Goal: Task Accomplishment & Management: Manage account settings

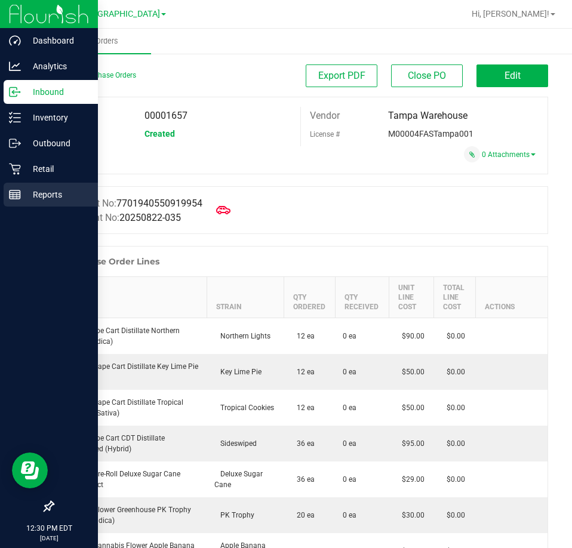
click at [45, 195] on p "Reports" at bounding box center [57, 195] width 72 height 14
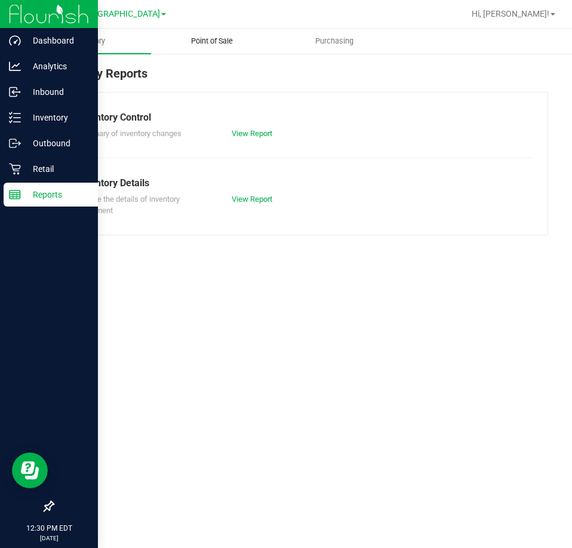
click at [212, 41] on span "Point of Sale" at bounding box center [212, 41] width 74 height 11
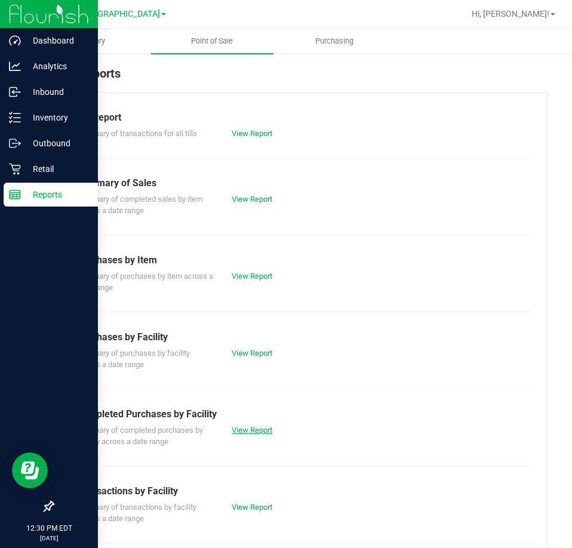
click at [257, 428] on link "View Report" at bounding box center [252, 430] width 41 height 9
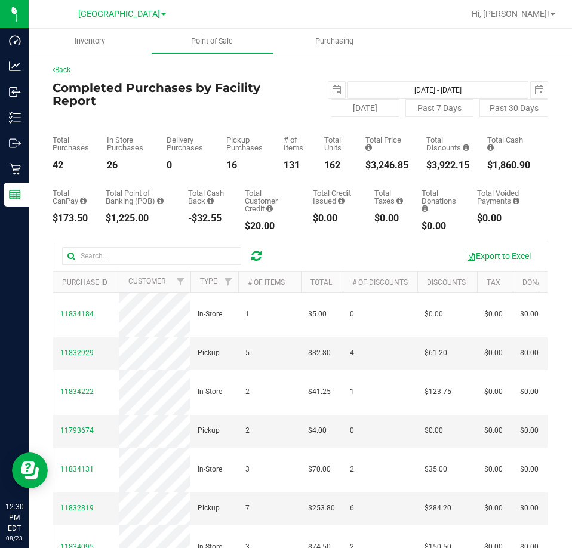
click at [400, 20] on div at bounding box center [339, 13] width 250 height 23
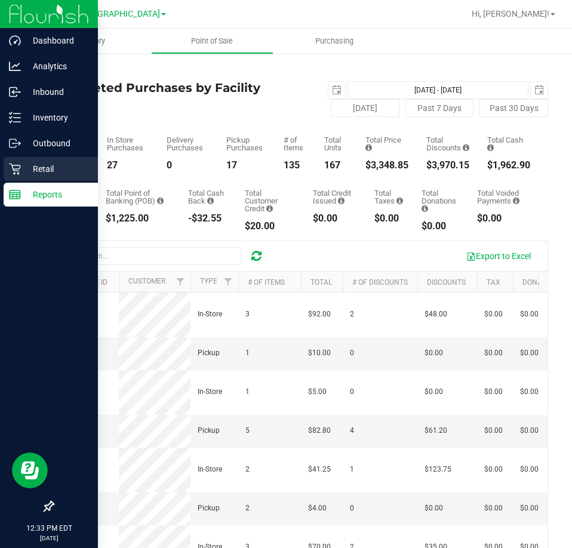
click at [32, 170] on p "Retail" at bounding box center [57, 169] width 72 height 14
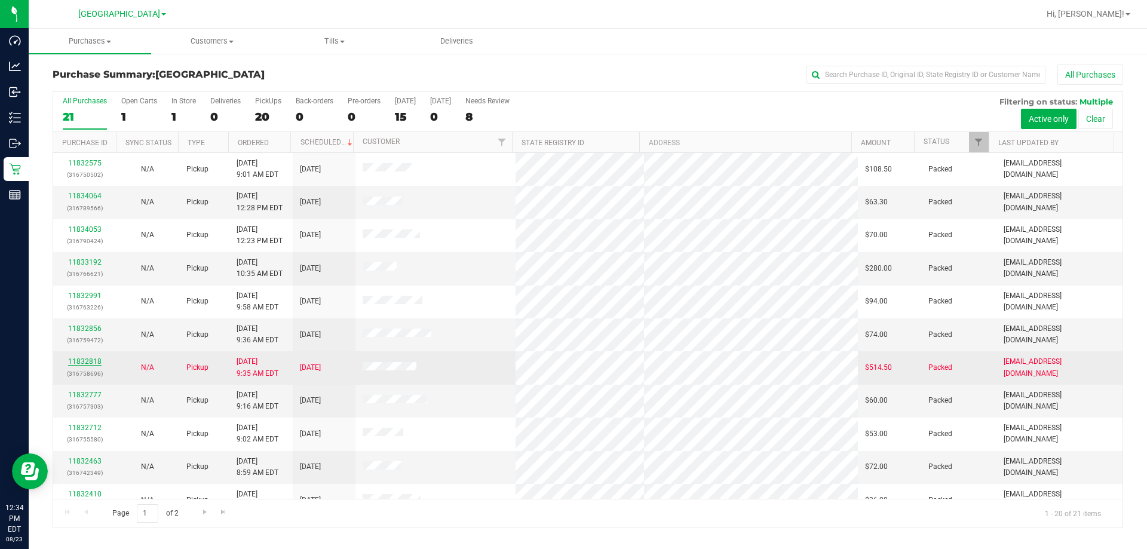
click at [82, 360] on link "11832818" at bounding box center [84, 361] width 33 height 8
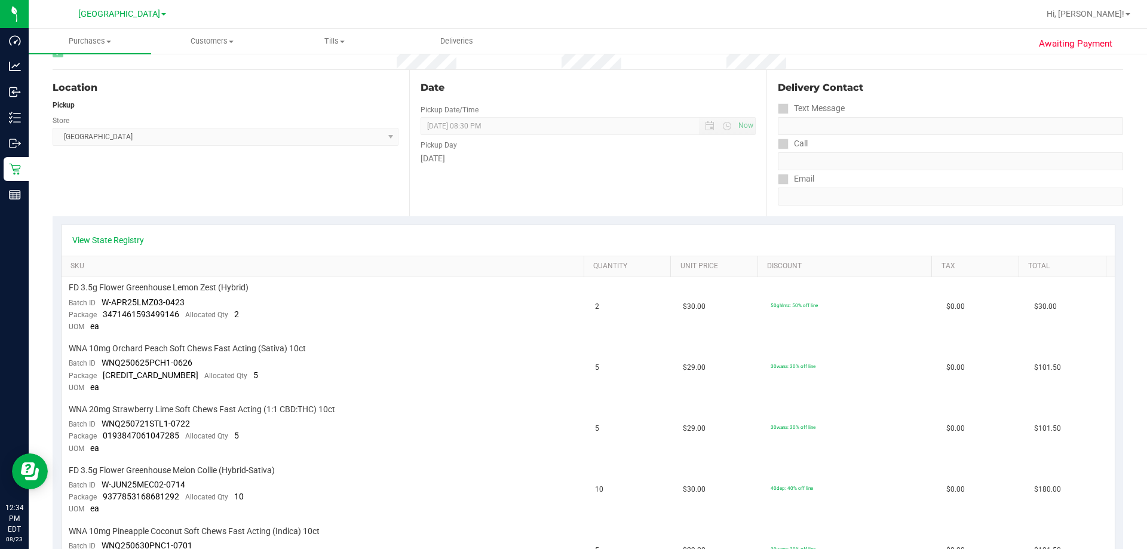
scroll to position [119, 0]
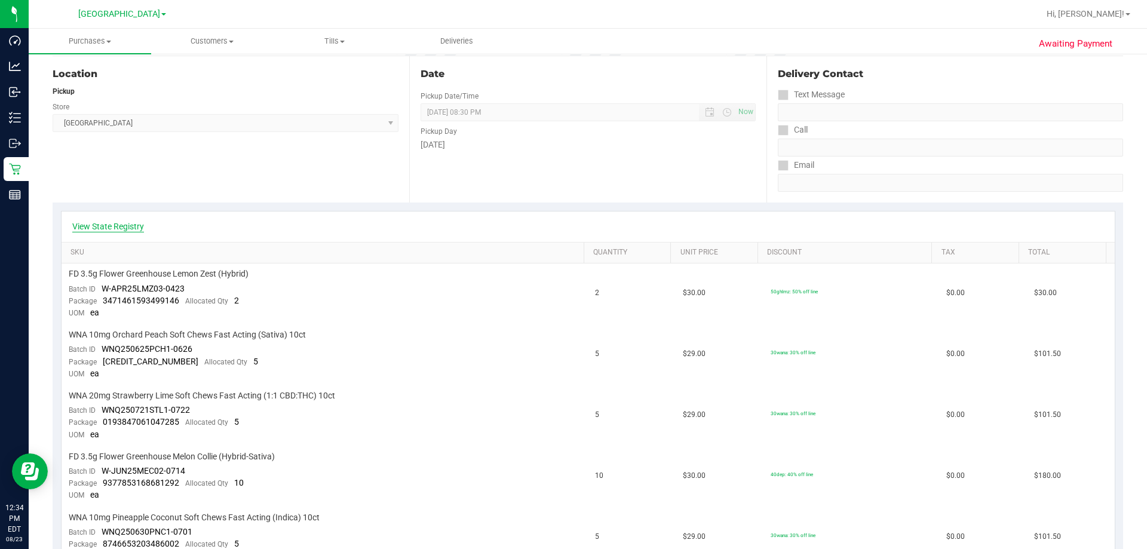
click at [115, 222] on link "View State Registry" at bounding box center [108, 226] width 72 height 12
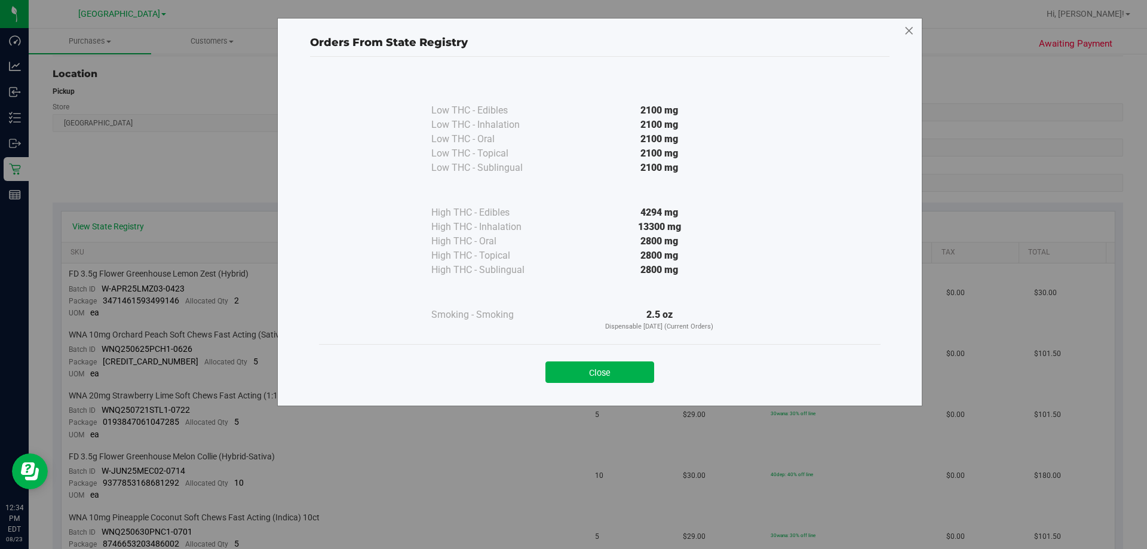
click at [572, 29] on icon at bounding box center [909, 31] width 11 height 19
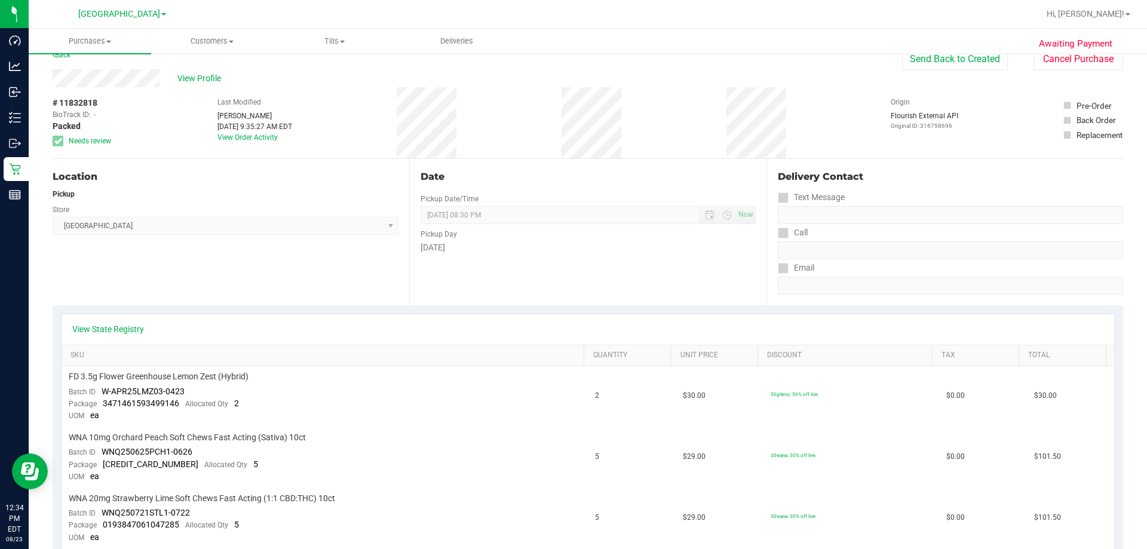
scroll to position [0, 0]
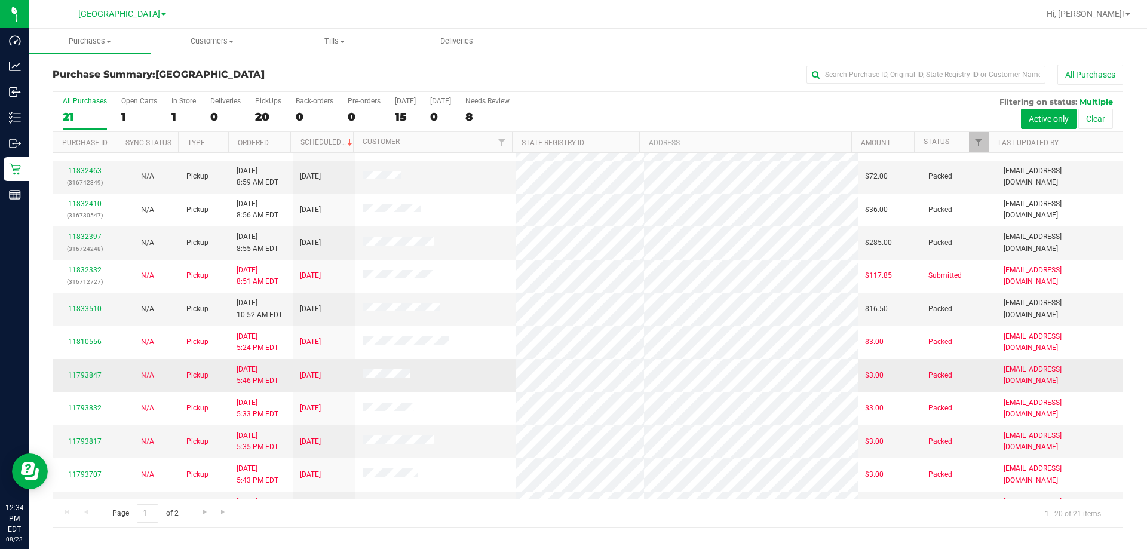
scroll to position [299, 0]
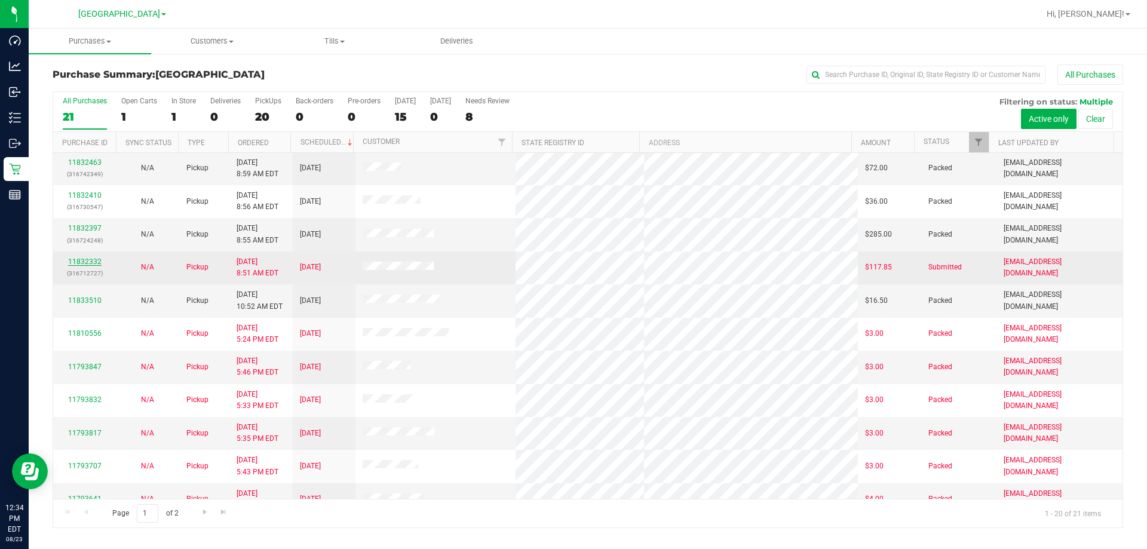
click at [97, 262] on link "11832332" at bounding box center [84, 261] width 33 height 8
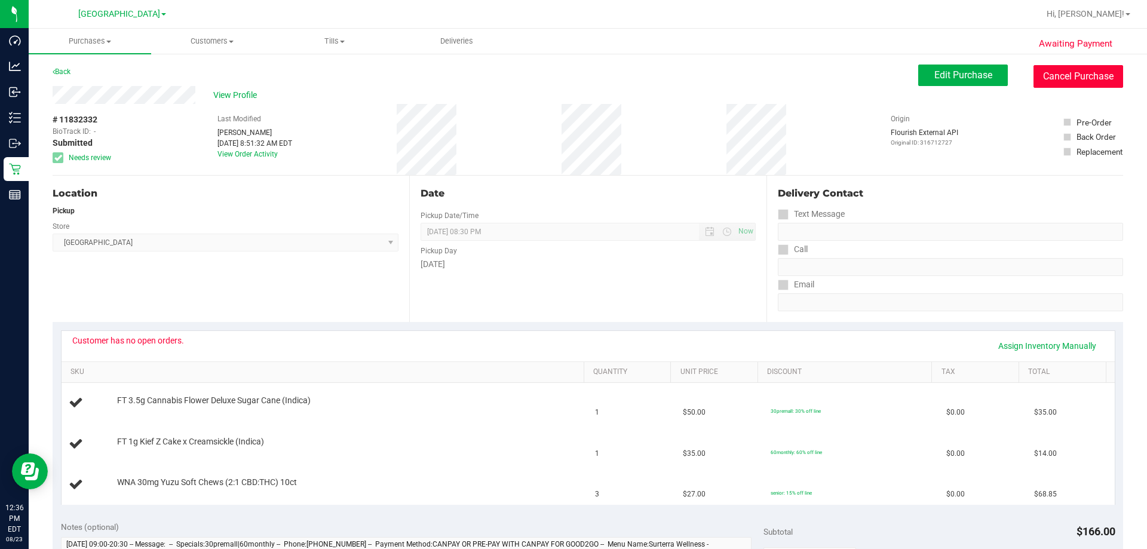
click at [572, 71] on button "Cancel Purchase" at bounding box center [1078, 76] width 90 height 23
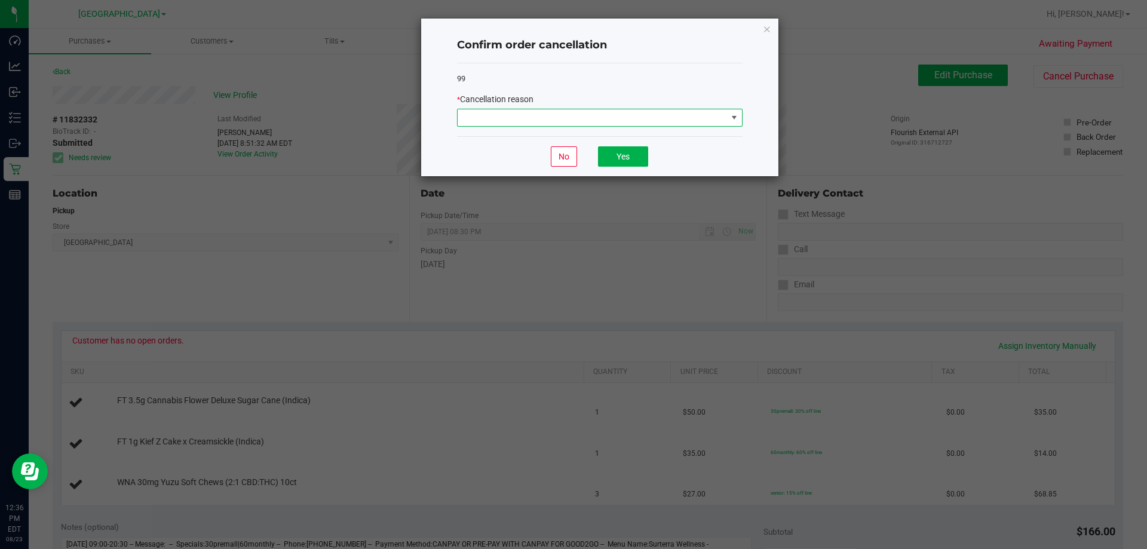
click at [572, 114] on span at bounding box center [591, 117] width 269 height 17
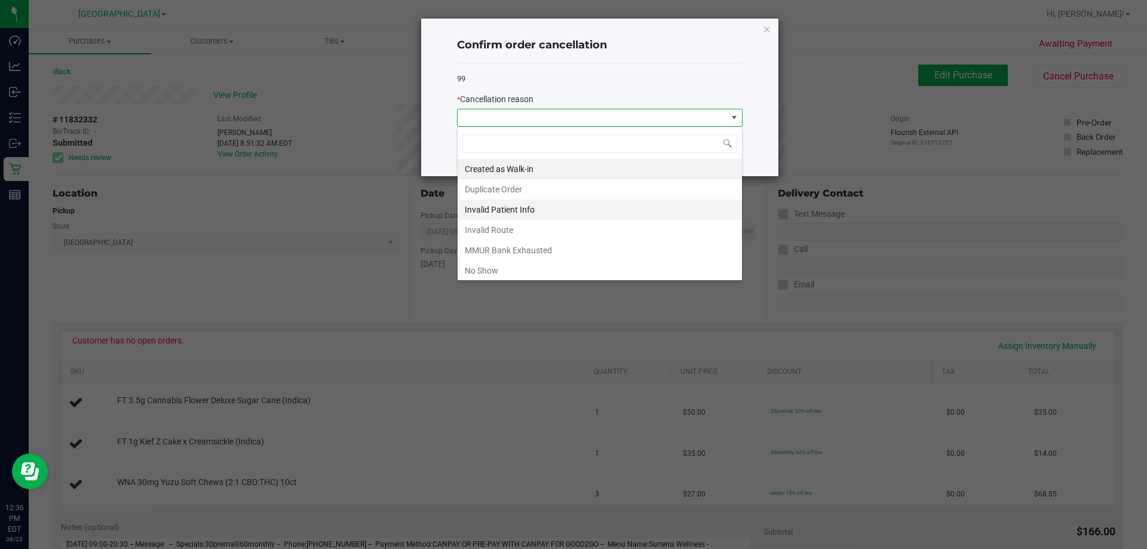
scroll to position [18, 285]
click at [572, 244] on li "MMUR Bank Exhausted" at bounding box center [599, 250] width 284 height 20
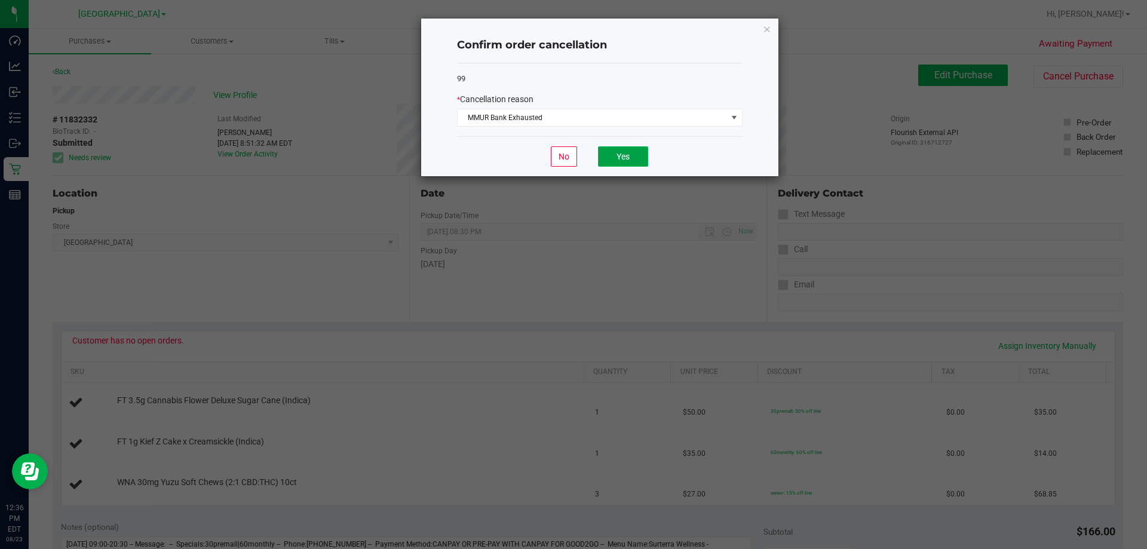
click at [572, 164] on button "Yes" at bounding box center [623, 156] width 50 height 20
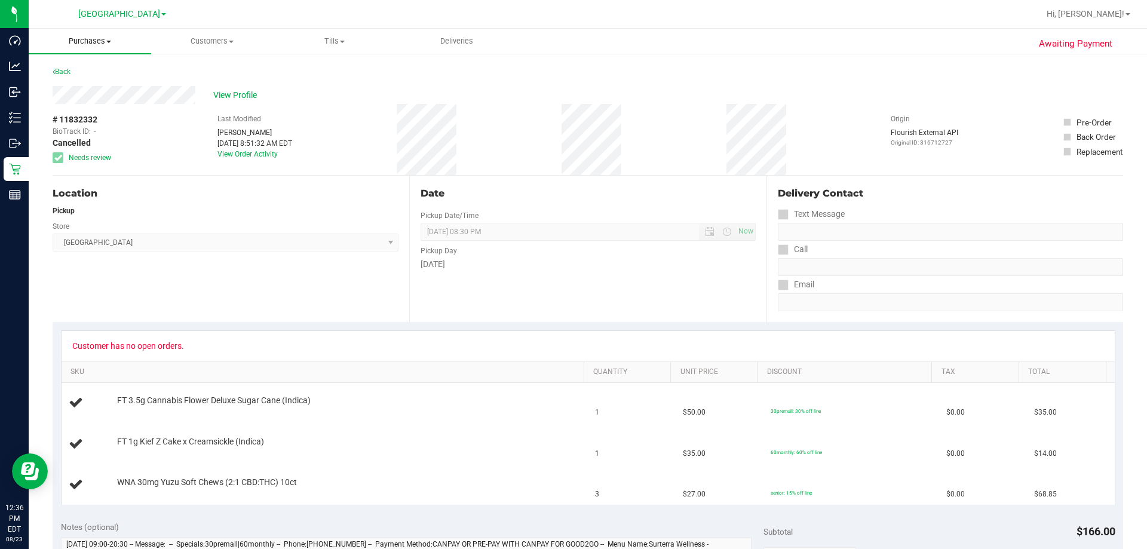
click at [97, 39] on span "Purchases" at bounding box center [90, 41] width 122 height 11
click at [97, 81] on span "Fulfillment" at bounding box center [66, 86] width 74 height 10
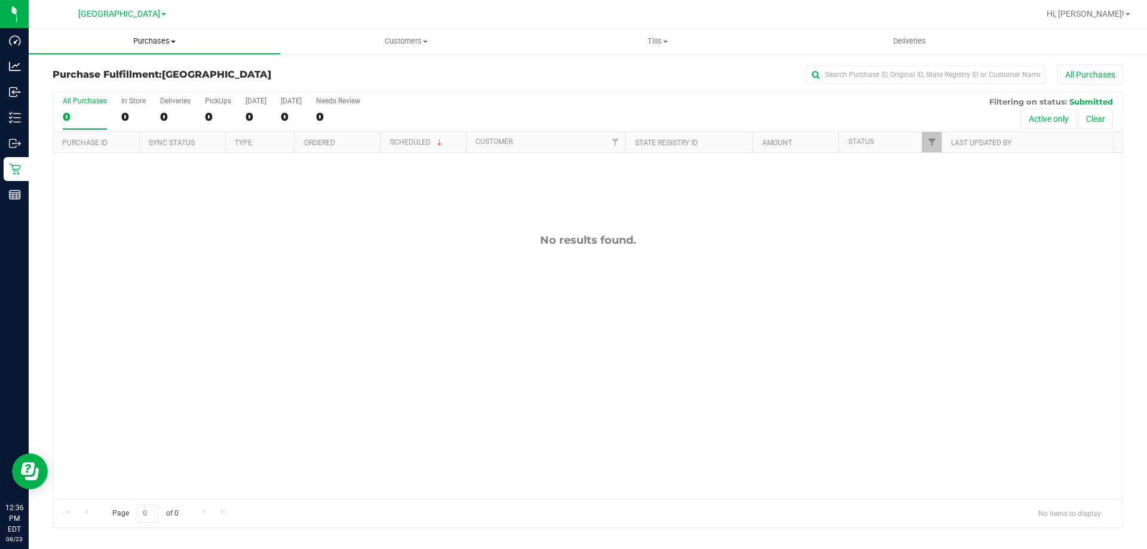
click at [167, 39] on span "Purchases" at bounding box center [154, 41] width 251 height 11
click at [127, 87] on li "Fulfillment" at bounding box center [154, 86] width 251 height 14
click at [164, 42] on span "Purchases" at bounding box center [154, 41] width 251 height 11
click at [153, 65] on li "Summary of purchases" at bounding box center [154, 72] width 251 height 14
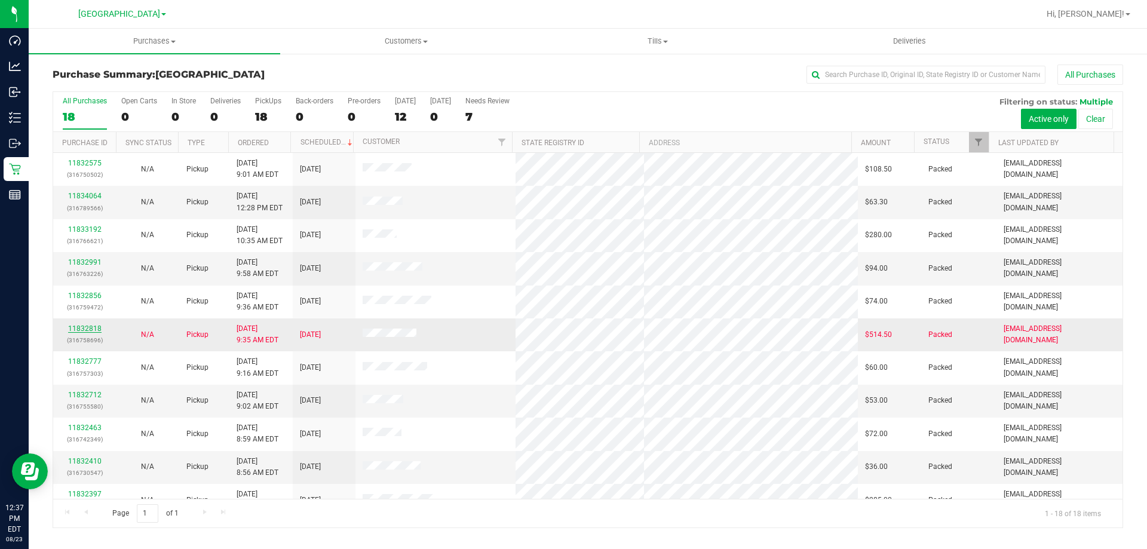
click at [85, 330] on link "11832818" at bounding box center [84, 328] width 33 height 8
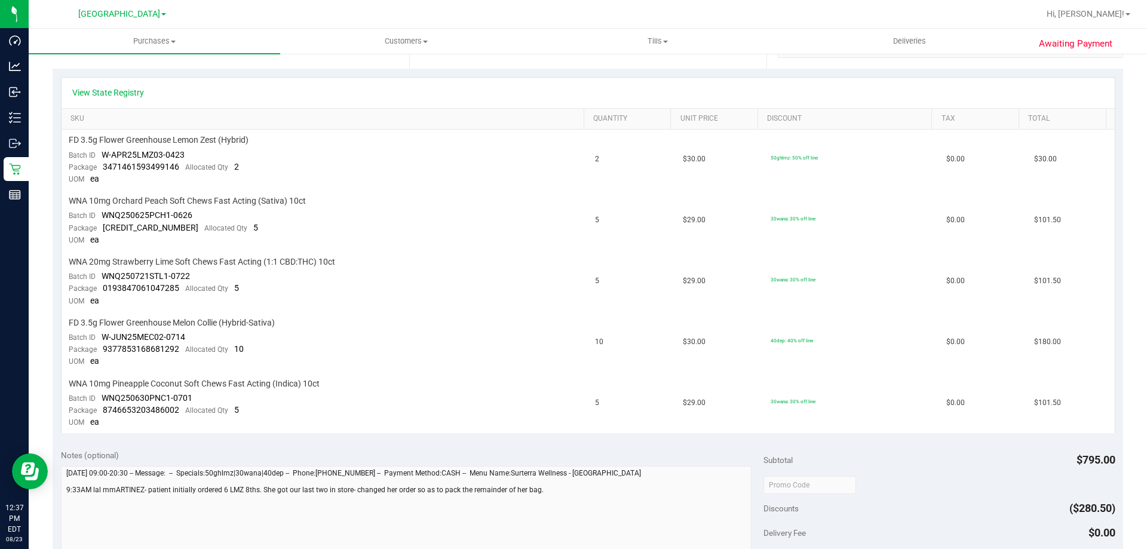
scroll to position [358, 0]
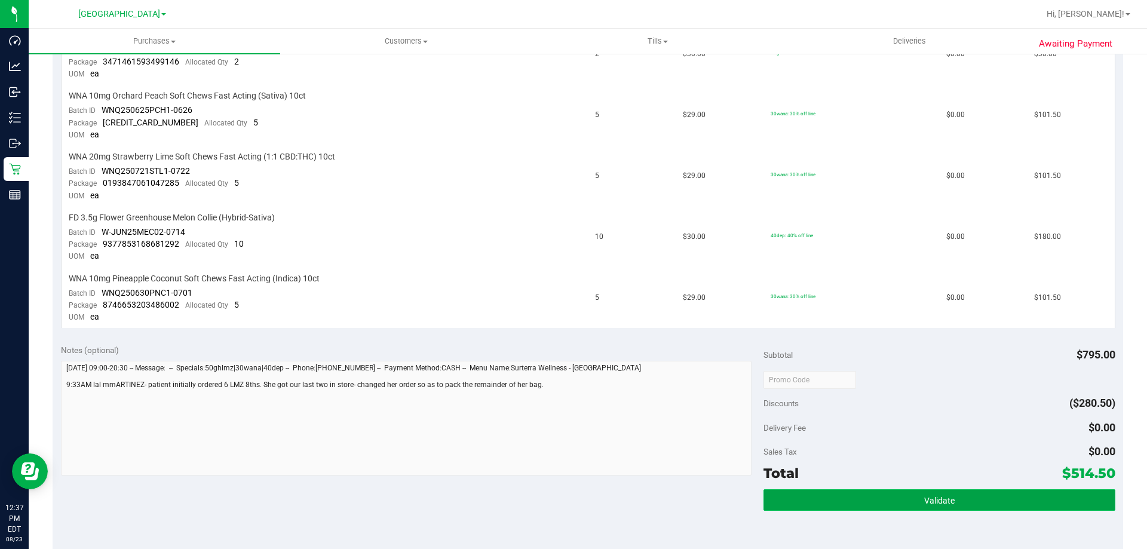
click at [572, 499] on button "Validate" at bounding box center [938, 500] width 351 height 22
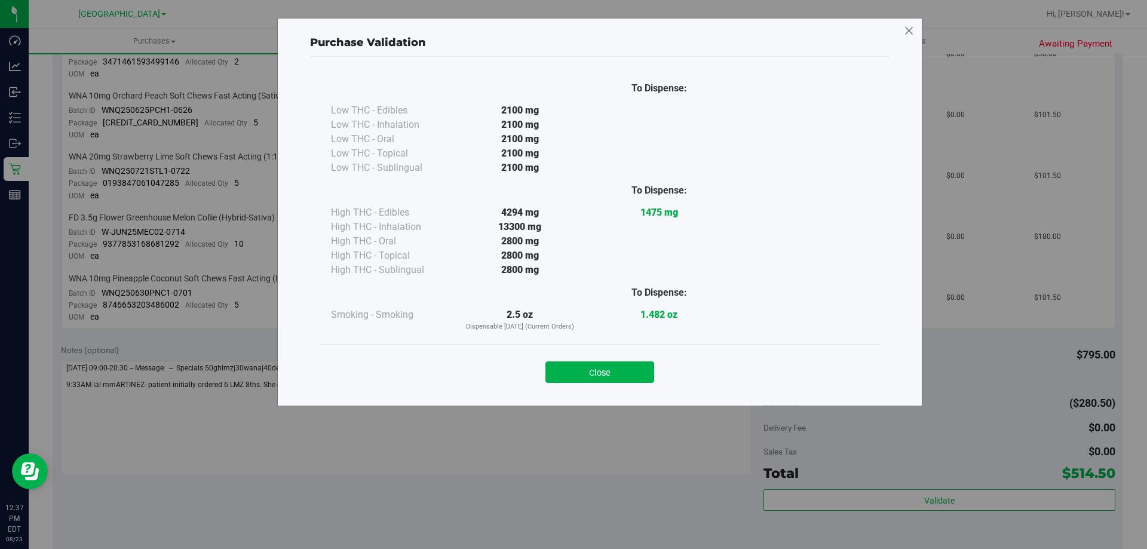
click at [572, 31] on icon at bounding box center [909, 31] width 11 height 19
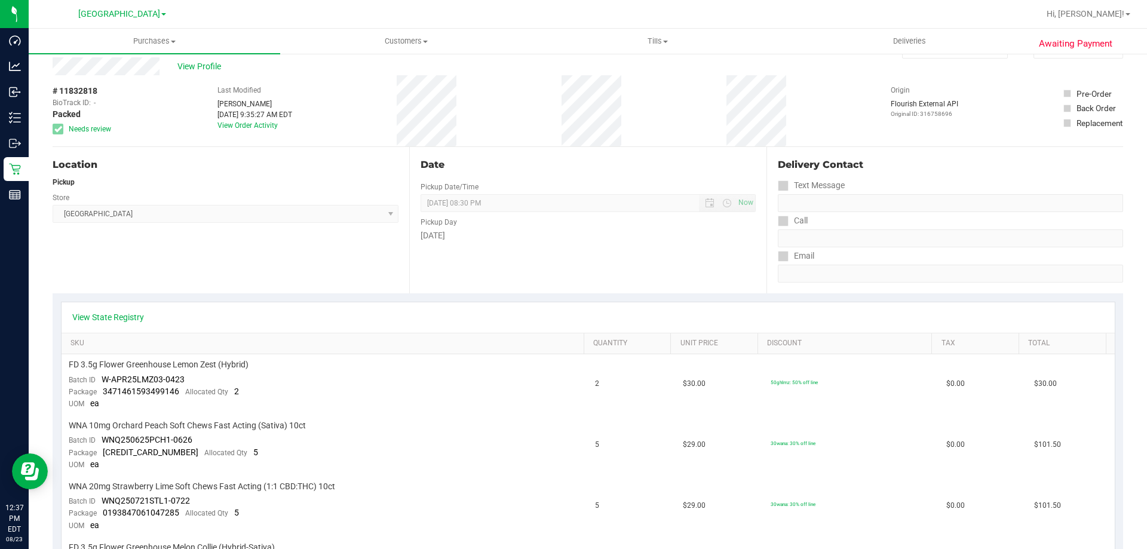
scroll to position [0, 0]
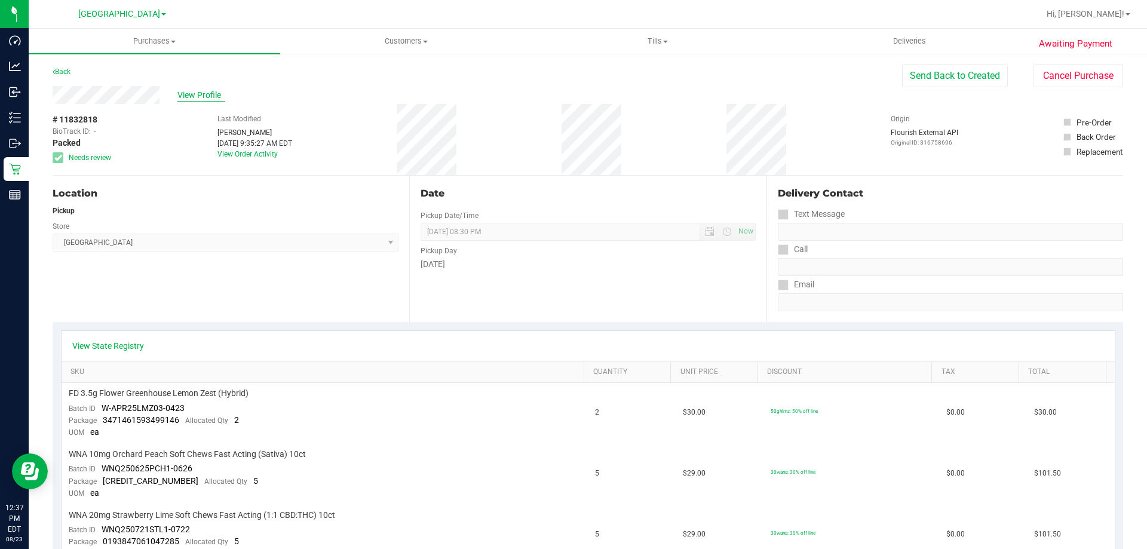
click at [194, 97] on span "View Profile" at bounding box center [201, 95] width 48 height 13
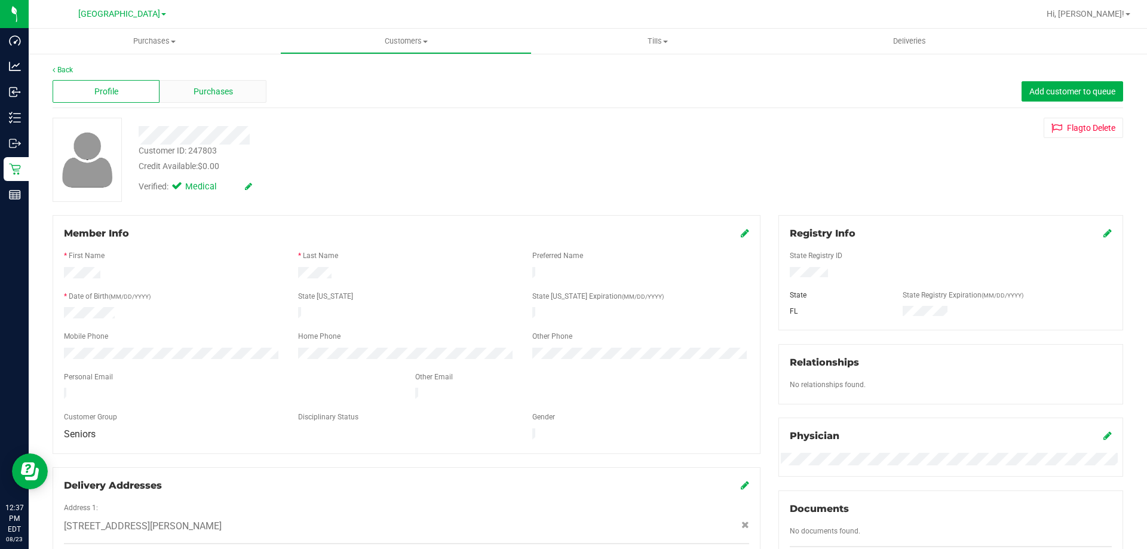
click at [194, 89] on span "Purchases" at bounding box center [213, 91] width 39 height 13
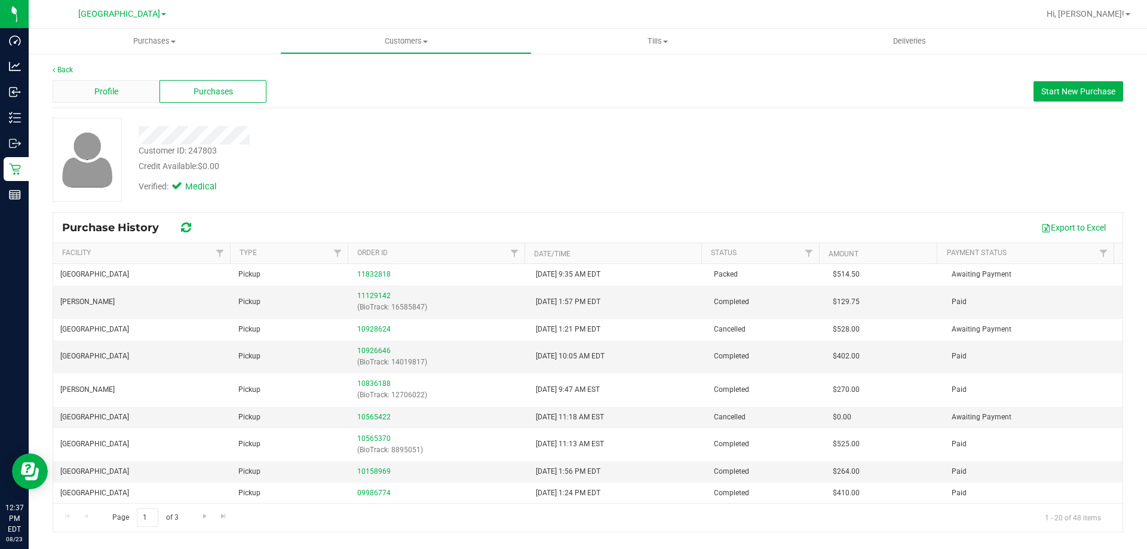
click at [125, 88] on div "Profile" at bounding box center [106, 91] width 107 height 23
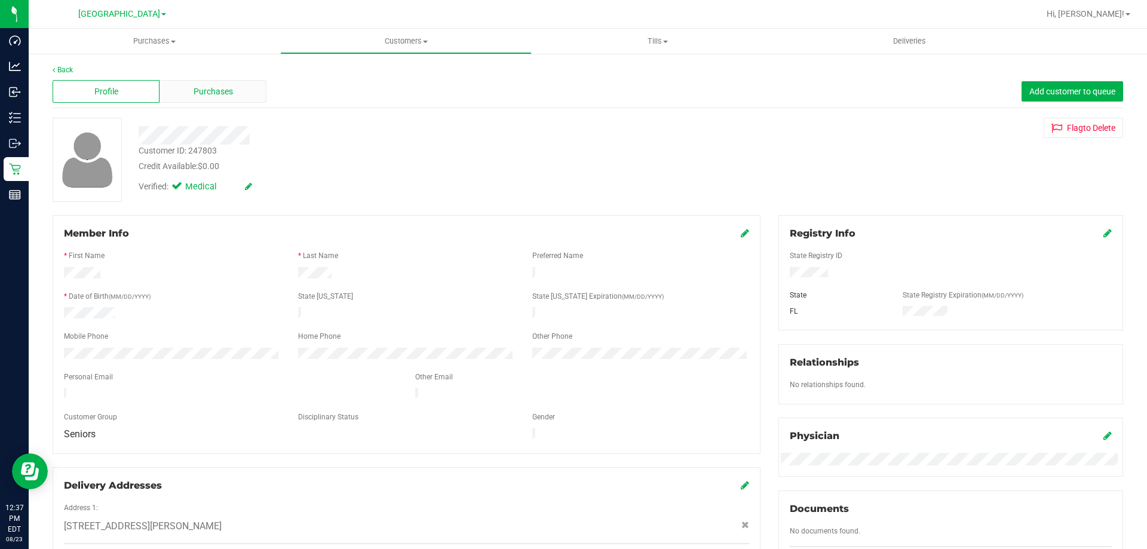
click at [204, 87] on span "Purchases" at bounding box center [213, 91] width 39 height 13
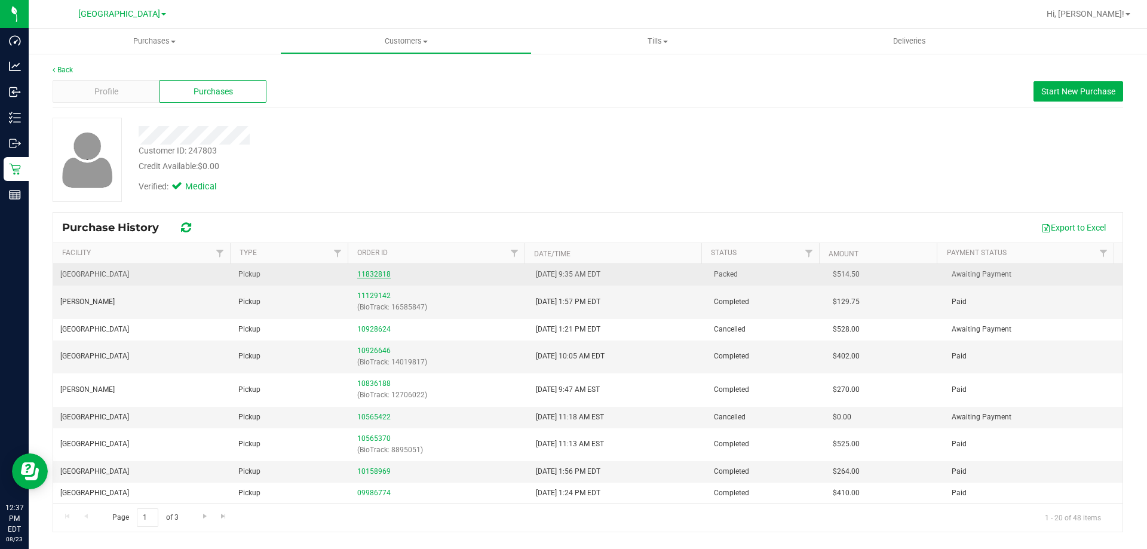
click at [376, 271] on link "11832818" at bounding box center [373, 274] width 33 height 8
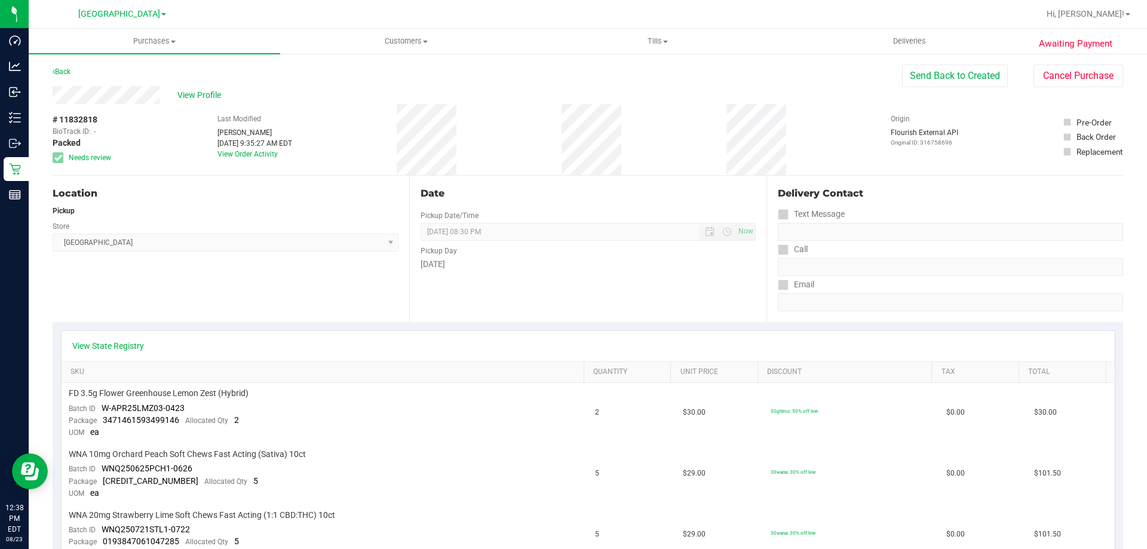
click at [453, 133] on div "# 11832818 BioTrack ID: - Packed Needs review Last Modified Mary Martinez Aug 2…" at bounding box center [588, 139] width 1070 height 71
click at [453, 138] on div "# 11832818 BioTrack ID: - Packed Needs review Last Modified Mary Martinez Aug 2…" at bounding box center [588, 139] width 1070 height 71
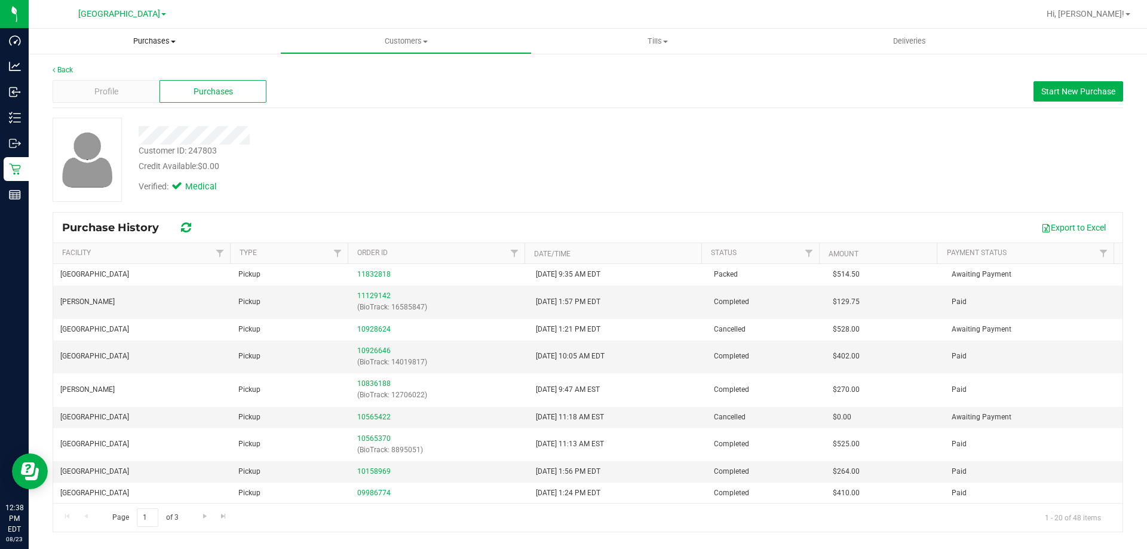
click at [146, 42] on span "Purchases" at bounding box center [154, 41] width 251 height 11
click at [140, 75] on span "Summary of purchases" at bounding box center [90, 72] width 122 height 10
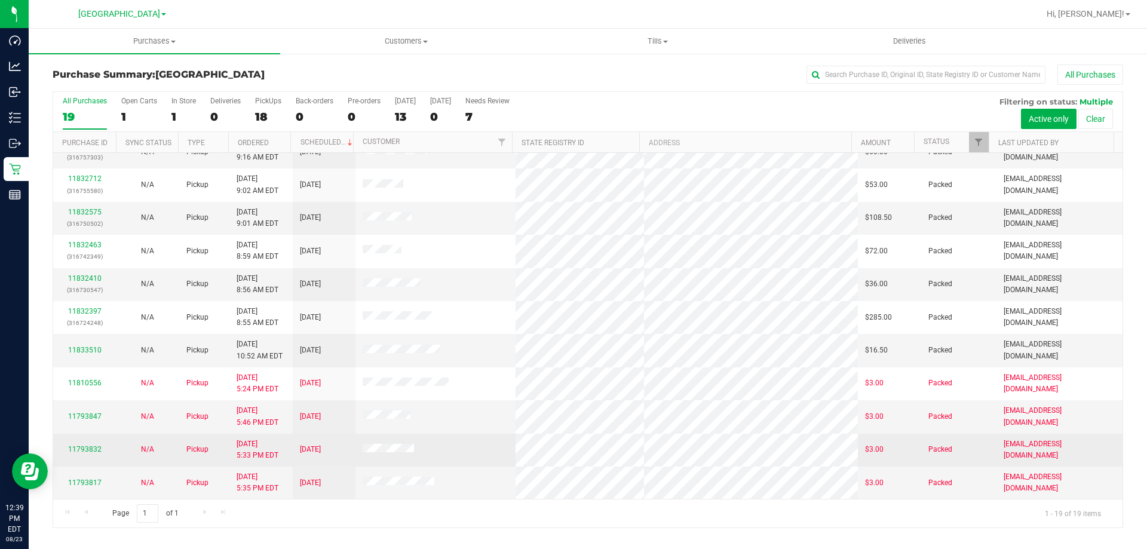
scroll to position [163, 0]
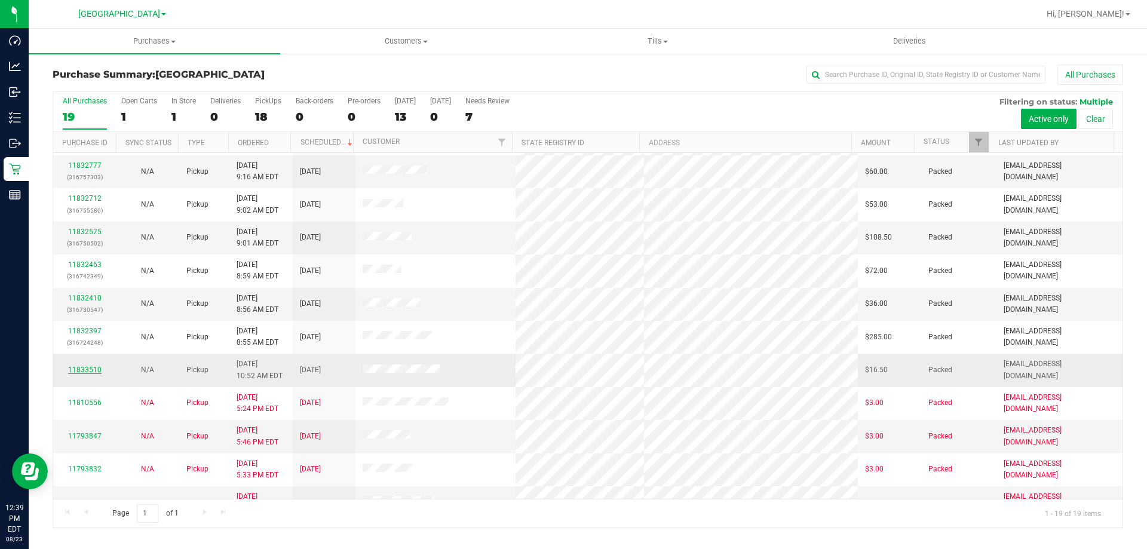
click at [99, 370] on link "11833510" at bounding box center [84, 370] width 33 height 8
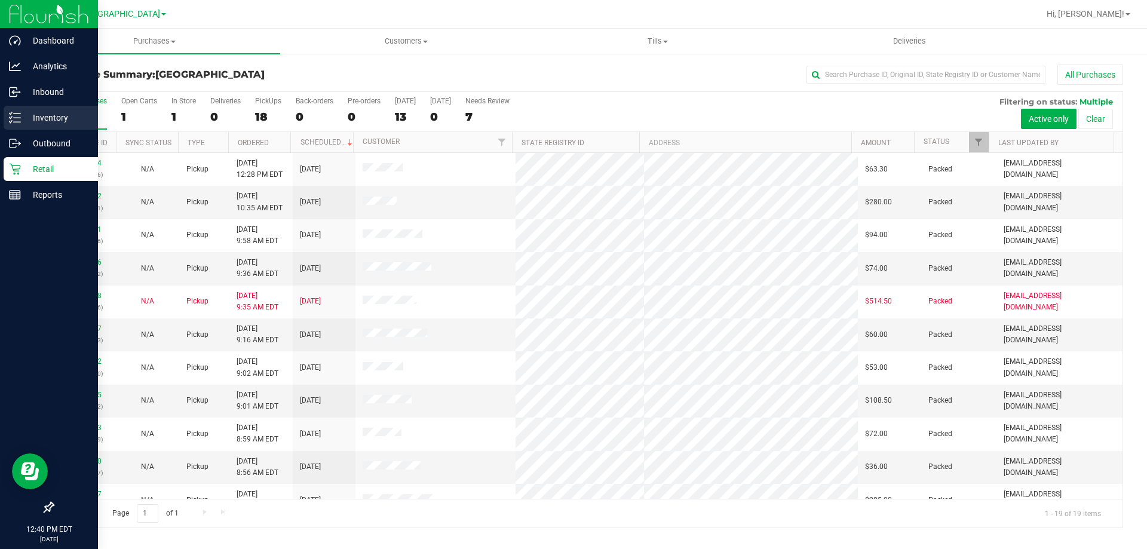
click at [47, 112] on p "Inventory" at bounding box center [57, 117] width 72 height 14
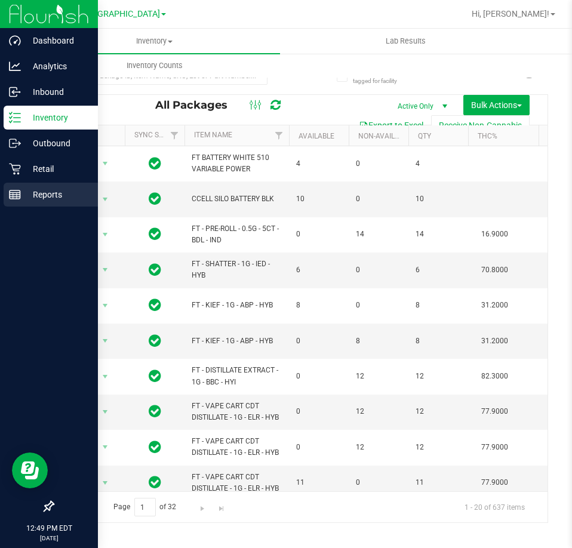
click at [57, 195] on p "Reports" at bounding box center [57, 195] width 72 height 14
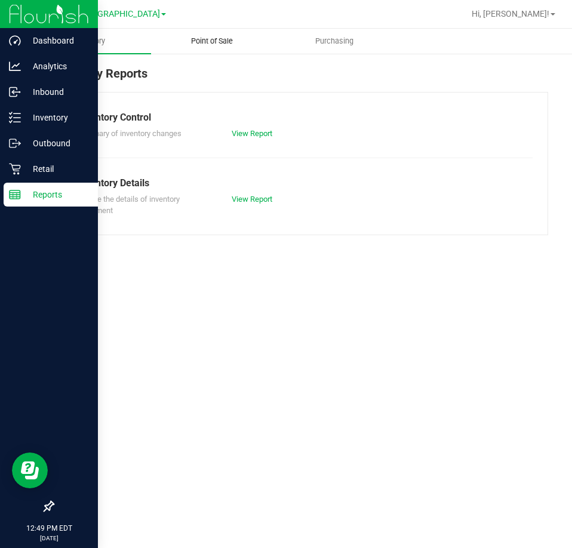
click at [219, 43] on span "Point of Sale" at bounding box center [212, 41] width 74 height 11
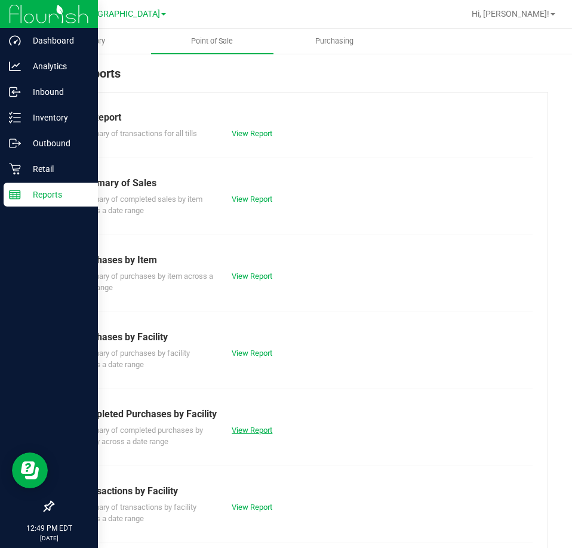
click at [237, 430] on link "View Report" at bounding box center [252, 430] width 41 height 9
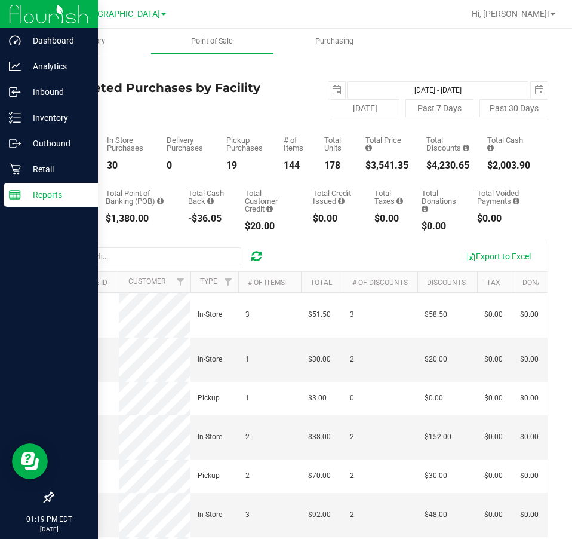
click at [493, 39] on ul "Inventory Point of Sale Purchasing" at bounding box center [315, 42] width 572 height 26
click at [36, 174] on p "Retail" at bounding box center [57, 169] width 72 height 14
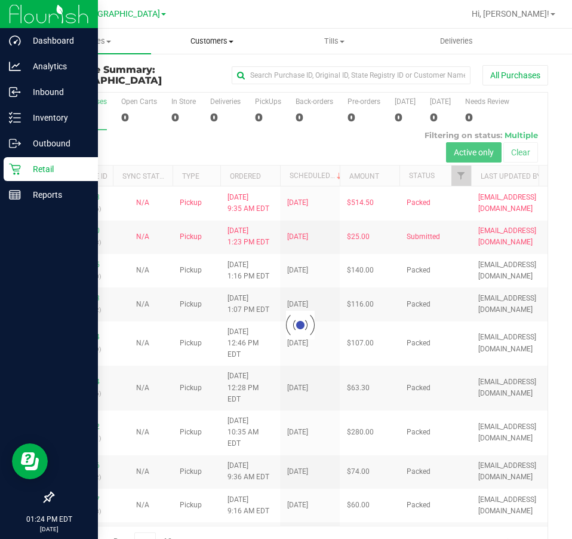
click at [209, 44] on span "Customers" at bounding box center [212, 41] width 121 height 11
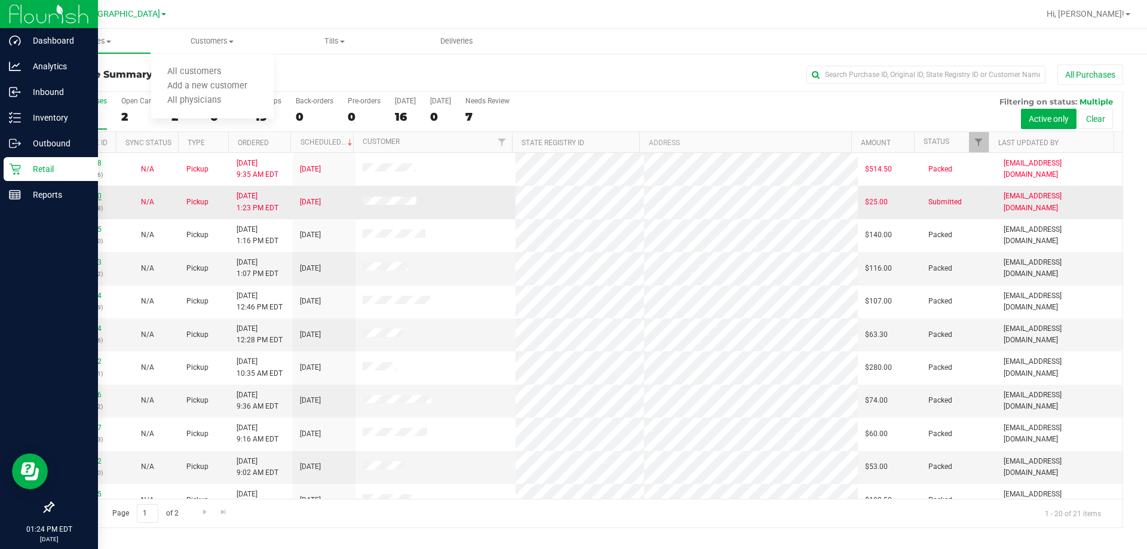
click at [82, 196] on link "11834790" at bounding box center [84, 196] width 33 height 8
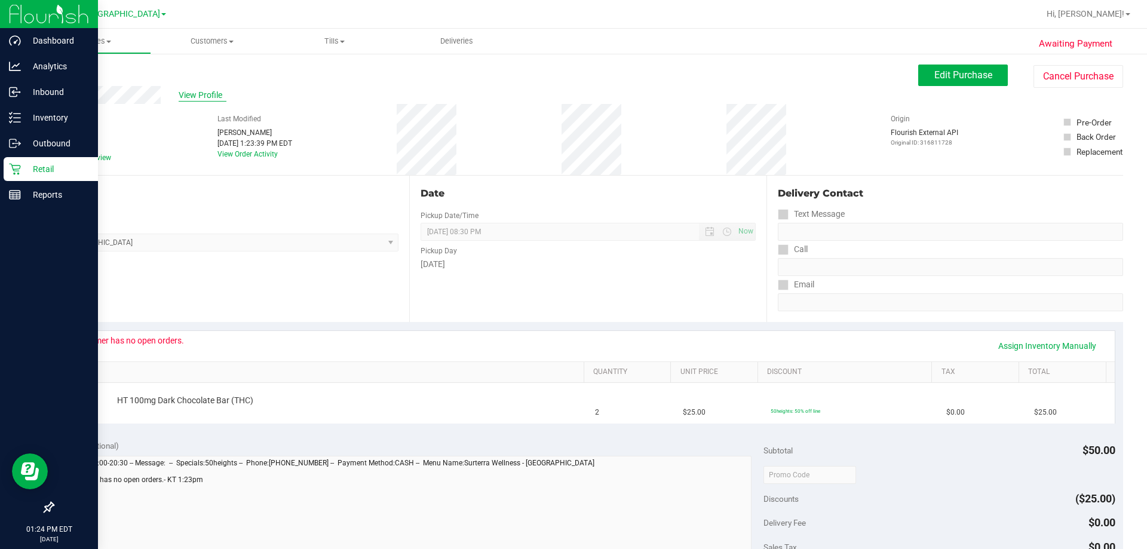
click at [202, 100] on span "View Profile" at bounding box center [203, 95] width 48 height 13
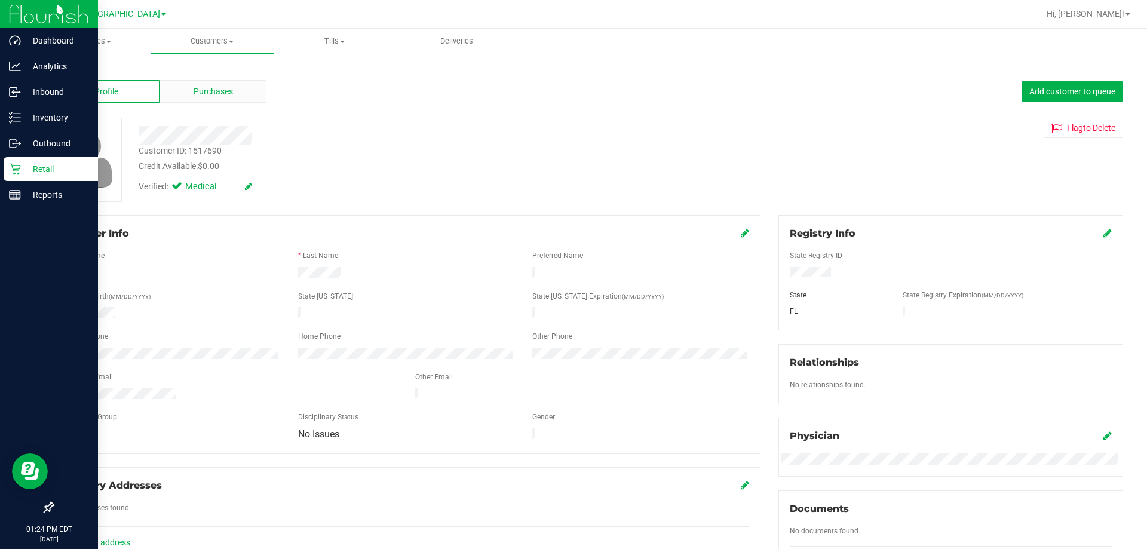
click at [194, 93] on span "Purchases" at bounding box center [213, 91] width 39 height 13
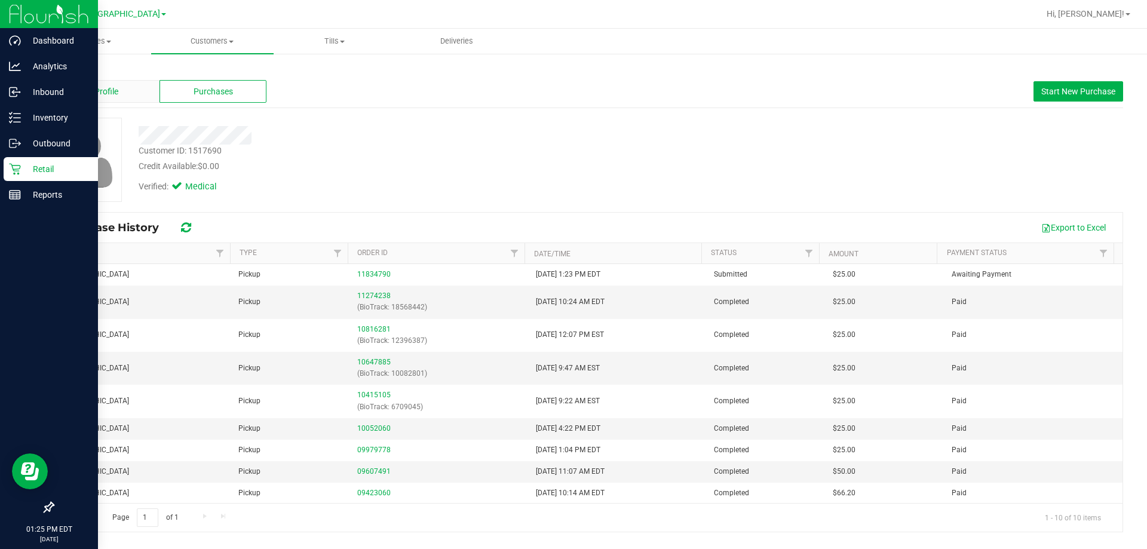
click at [131, 100] on div "Profile" at bounding box center [106, 91] width 107 height 23
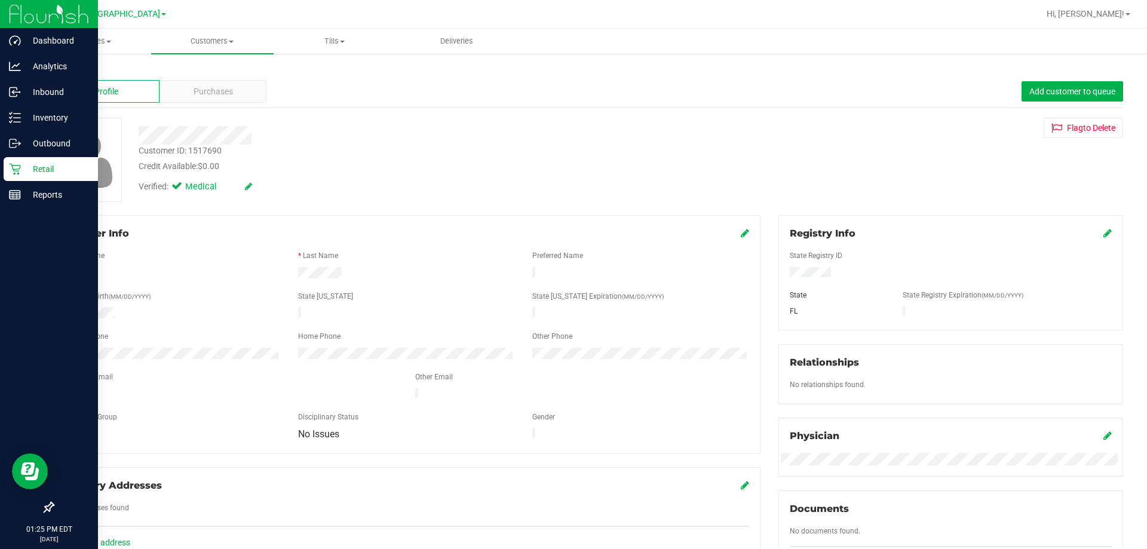
click at [434, 164] on div "Credit Available: $0.00" at bounding box center [402, 166] width 526 height 13
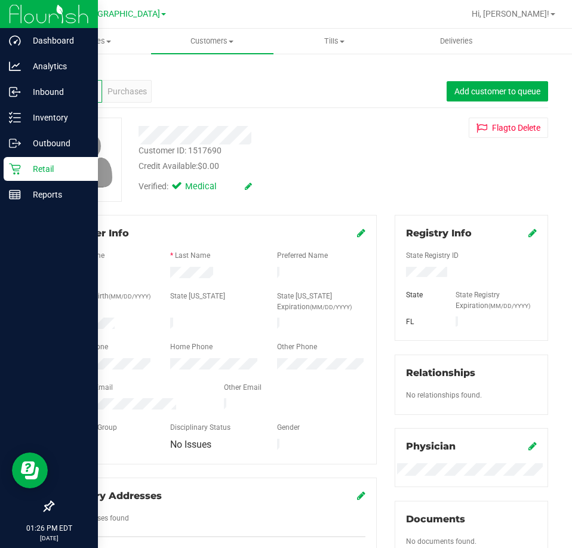
click at [313, 152] on div "Customer ID: 1517690 Credit Available: $0.00" at bounding box center [258, 159] width 257 height 28
drag, startPoint x: 317, startPoint y: 95, endPoint x: 340, endPoint y: 145, distance: 55.3
click at [340, 145] on div "Back Profile Purchases Add customer to queue Customer ID: 1517690 Credit Availa…" at bounding box center [301, 451] width 496 height 772
click at [342, 145] on div "Customer ID: 1517690 Credit Available: $0.00" at bounding box center [258, 159] width 257 height 28
drag, startPoint x: 300, startPoint y: 97, endPoint x: 328, endPoint y: 125, distance: 39.3
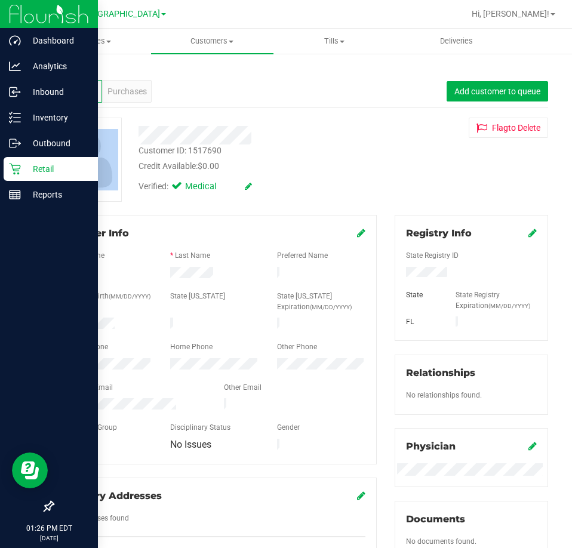
click at [328, 125] on div "Back Profile Purchases Add customer to queue Customer ID: 1517690 Credit Availa…" at bounding box center [301, 451] width 496 height 772
click at [336, 139] on div at bounding box center [258, 135] width 257 height 19
drag, startPoint x: 315, startPoint y: 93, endPoint x: 336, endPoint y: 124, distance: 37.4
click at [336, 124] on div "Back Profile Purchases Add customer to queue Customer ID: 1517690 Credit Availa…" at bounding box center [301, 451] width 496 height 772
click at [340, 141] on div at bounding box center [258, 135] width 257 height 19
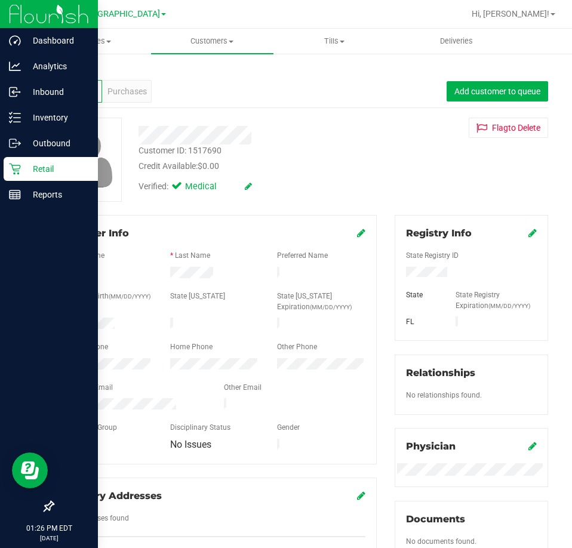
click at [339, 94] on div "Profile Purchases Add customer to queue" at bounding box center [301, 91] width 496 height 33
drag, startPoint x: 339, startPoint y: 94, endPoint x: 319, endPoint y: 139, distance: 49.5
click at [319, 139] on div "Back Profile Purchases Add customer to queue Customer ID: 1517690 Credit Availa…" at bounding box center [301, 451] width 496 height 772
click at [320, 139] on div at bounding box center [258, 135] width 257 height 19
drag, startPoint x: 322, startPoint y: 103, endPoint x: 336, endPoint y: 127, distance: 27.0
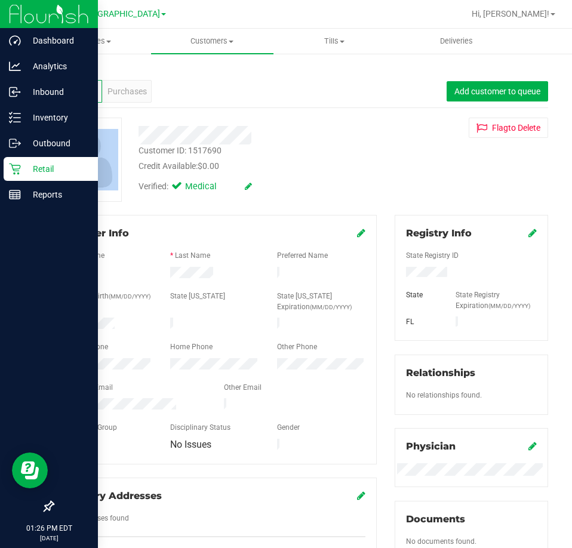
click at [336, 127] on div "Back Profile Purchases Add customer to queue Customer ID: 1517690 Credit Availa…" at bounding box center [301, 451] width 496 height 772
click at [338, 130] on div at bounding box center [258, 135] width 257 height 19
click at [325, 103] on div "Profile Purchases Add customer to queue" at bounding box center [301, 91] width 496 height 33
drag, startPoint x: 325, startPoint y: 103, endPoint x: 327, endPoint y: 118, distance: 14.5
click at [327, 118] on div "Back Profile Purchases Add customer to queue Customer ID: 1517690 Credit Availa…" at bounding box center [301, 451] width 496 height 772
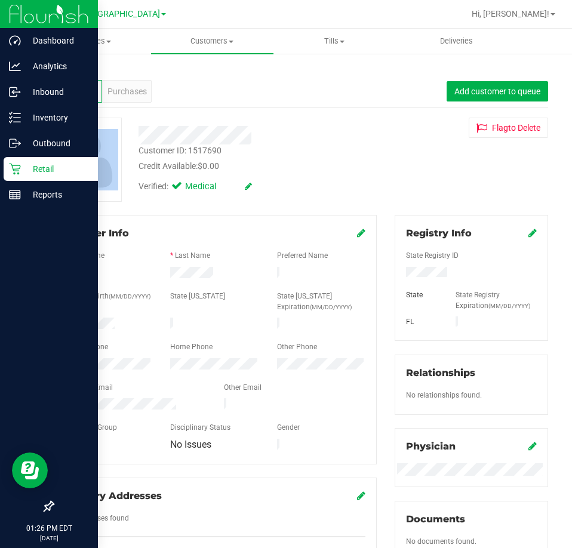
click at [328, 119] on div at bounding box center [258, 131] width 257 height 27
drag, startPoint x: 324, startPoint y: 100, endPoint x: 330, endPoint y: 115, distance: 16.3
click at [330, 115] on div "Back Profile Purchases Add customer to queue Customer ID: 1517690 Credit Availa…" at bounding box center [301, 451] width 496 height 772
click at [331, 116] on div "Back Profile Purchases Add customer to queue Customer ID: 1517690 Credit Availa…" at bounding box center [301, 451] width 496 height 772
click at [124, 94] on span "Purchases" at bounding box center [127, 91] width 39 height 13
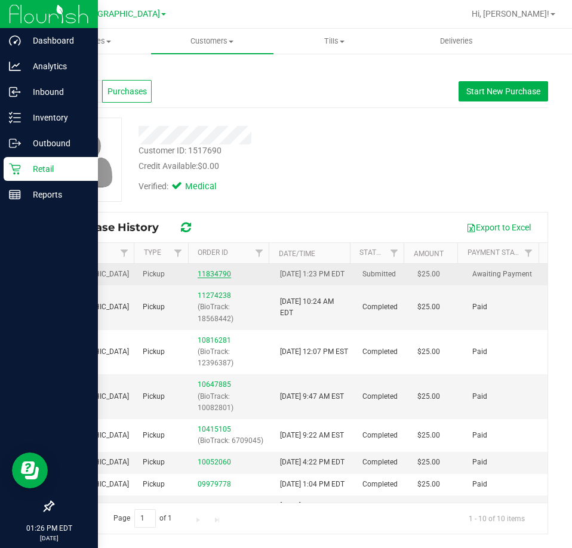
click at [202, 277] on link "11834790" at bounding box center [214, 274] width 33 height 8
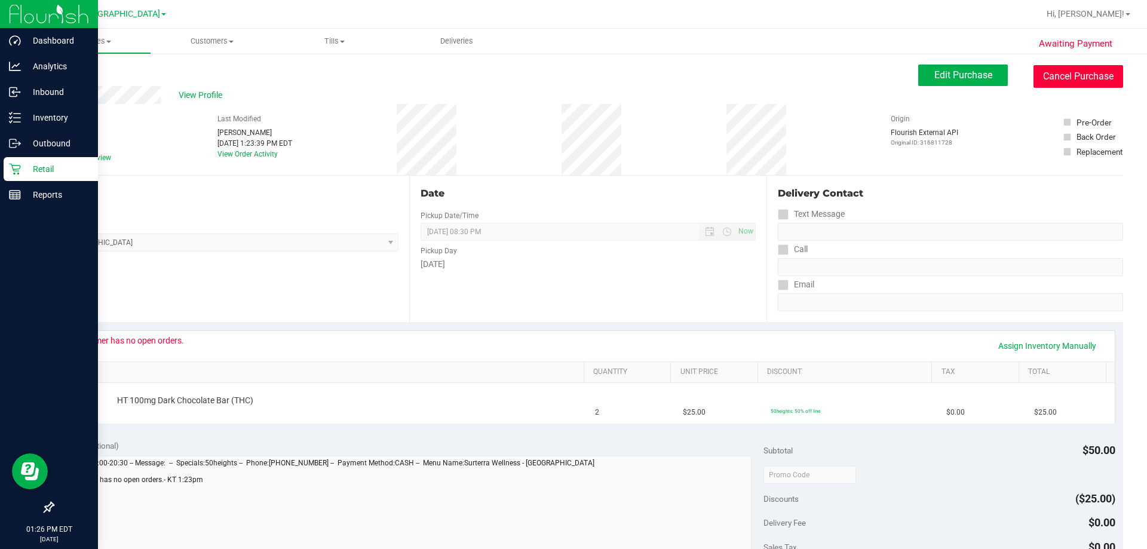
click at [572, 84] on button "Cancel Purchase" at bounding box center [1078, 76] width 90 height 23
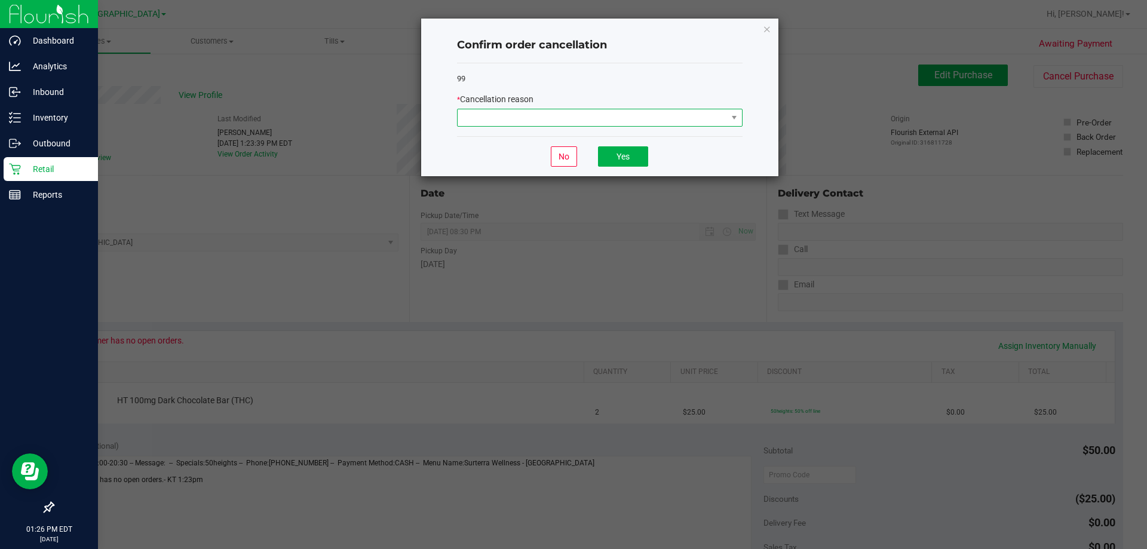
click at [572, 115] on span at bounding box center [591, 117] width 269 height 17
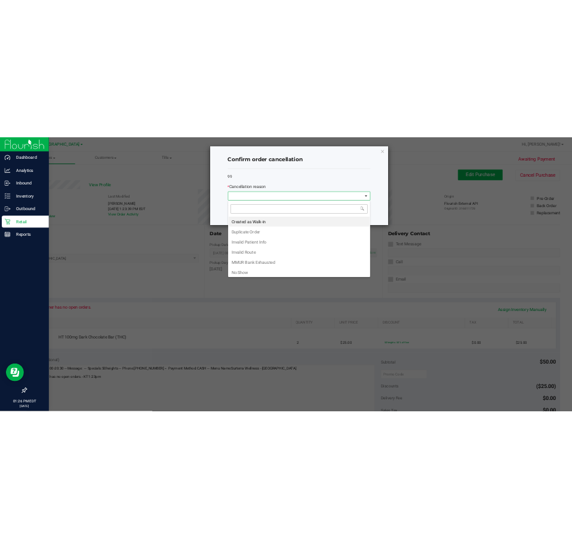
scroll to position [18, 285]
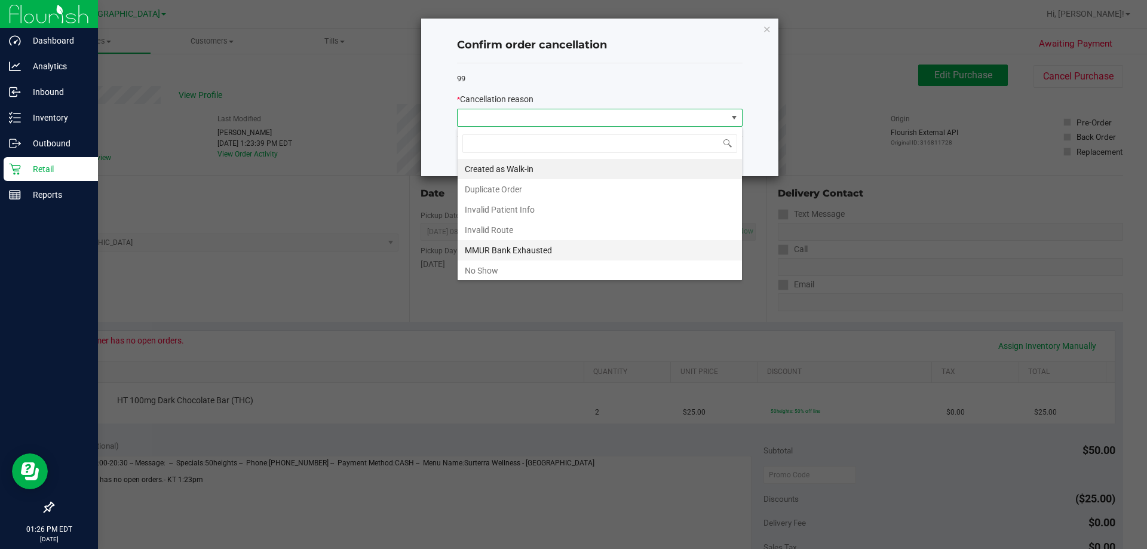
click at [515, 246] on li "MMUR Bank Exhausted" at bounding box center [599, 250] width 284 height 20
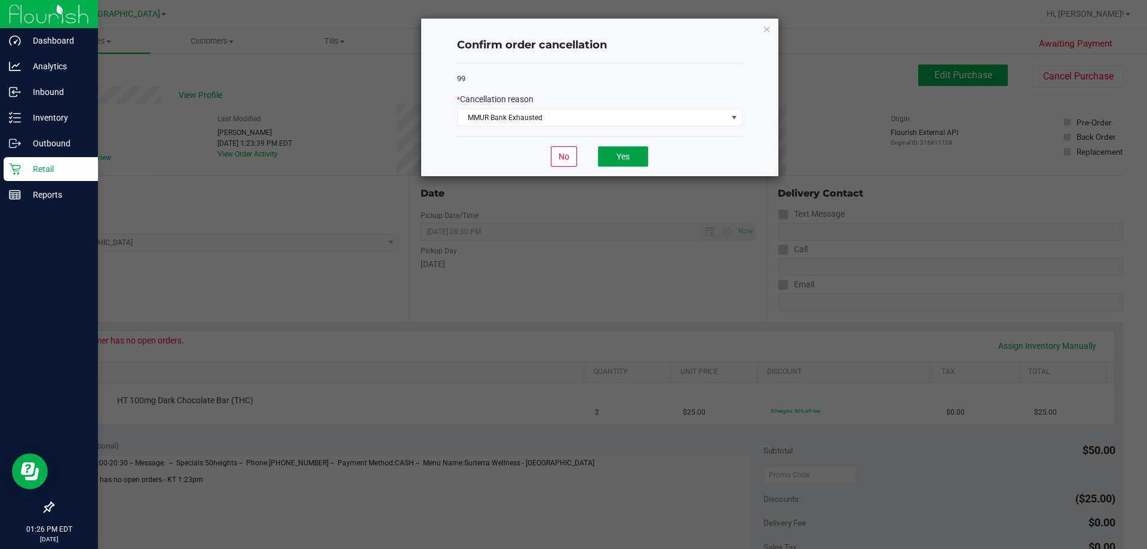
click at [572, 151] on button "Yes" at bounding box center [623, 156] width 50 height 20
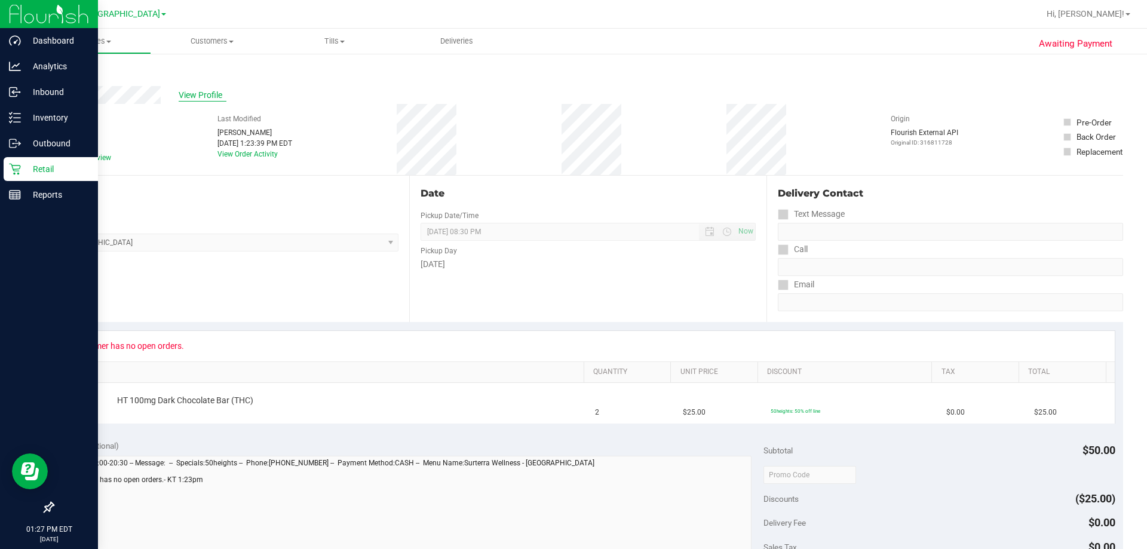
click at [200, 94] on span "View Profile" at bounding box center [203, 95] width 48 height 13
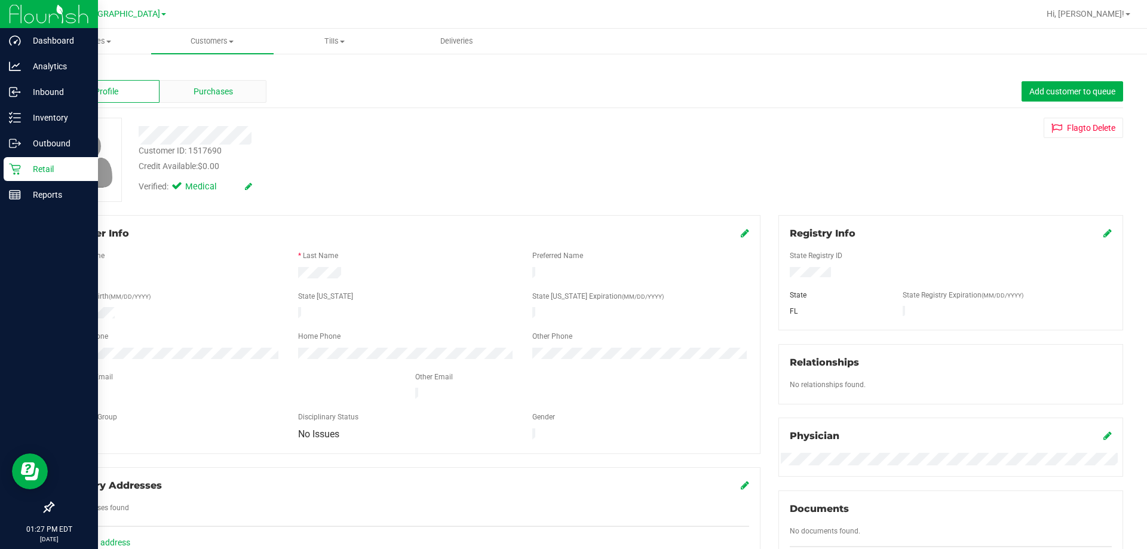
click at [198, 100] on div "Purchases" at bounding box center [212, 91] width 107 height 23
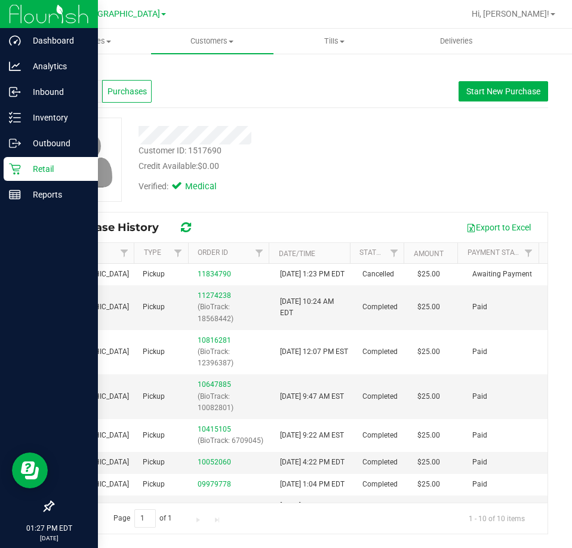
click at [430, 217] on div "Back Profile Purchases Start New Purchase Customer ID: 1517690 Credit Available…" at bounding box center [301, 300] width 496 height 470
click at [48, 200] on p "Reports" at bounding box center [57, 195] width 72 height 14
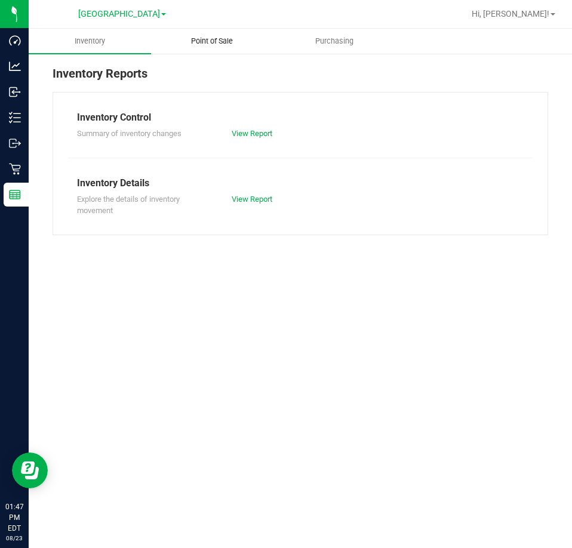
click at [217, 41] on span "Point of Sale" at bounding box center [212, 41] width 74 height 11
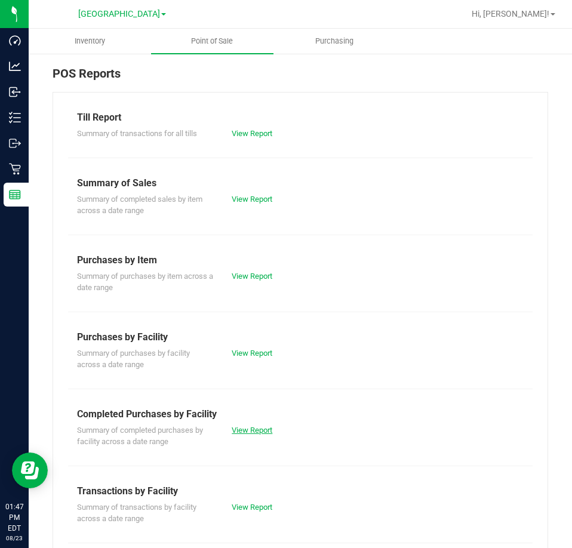
click at [247, 427] on link "View Report" at bounding box center [252, 430] width 41 height 9
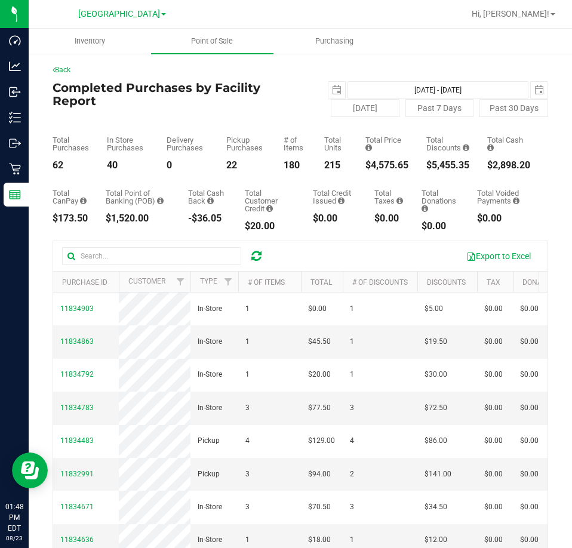
click at [457, 67] on div "Back" at bounding box center [301, 70] width 496 height 11
